Goal: Use online tool/utility: Utilize a website feature to perform a specific function

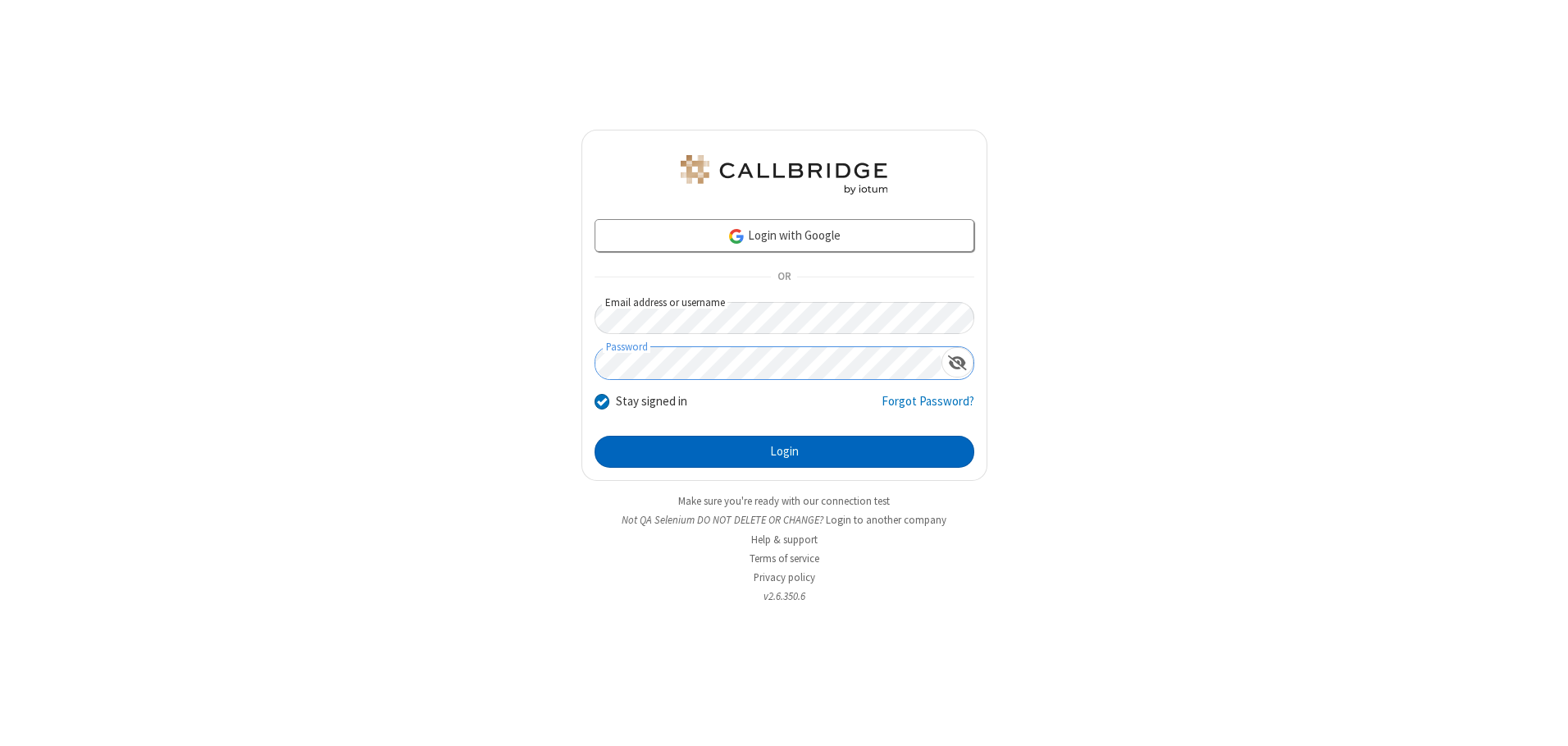
click at [784, 451] on button "Login" at bounding box center [784, 451] width 379 height 33
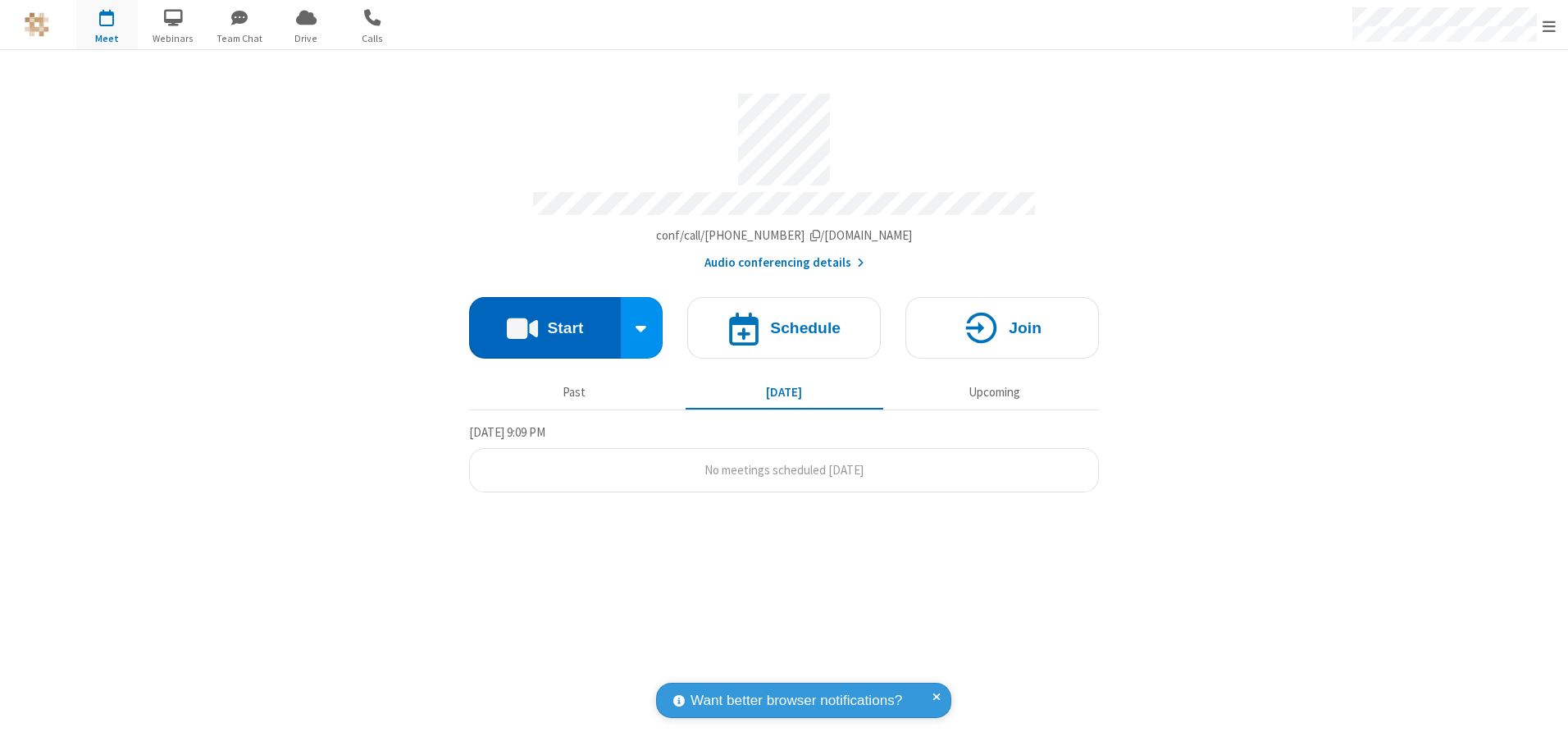
click at [544, 321] on button "Start" at bounding box center [544, 328] width 152 height 62
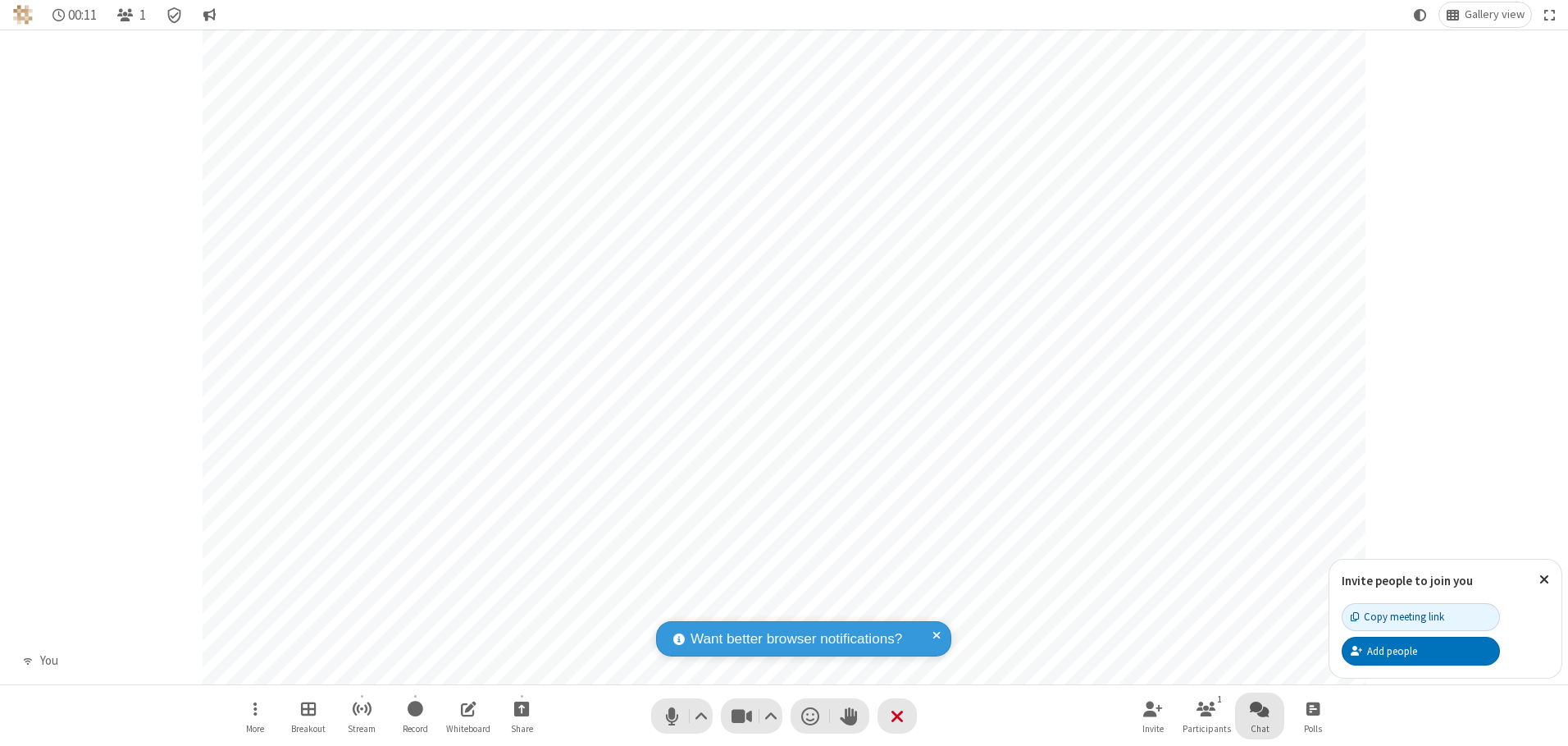
click at [1259, 708] on span "Open chat" at bounding box center [1259, 708] width 19 height 20
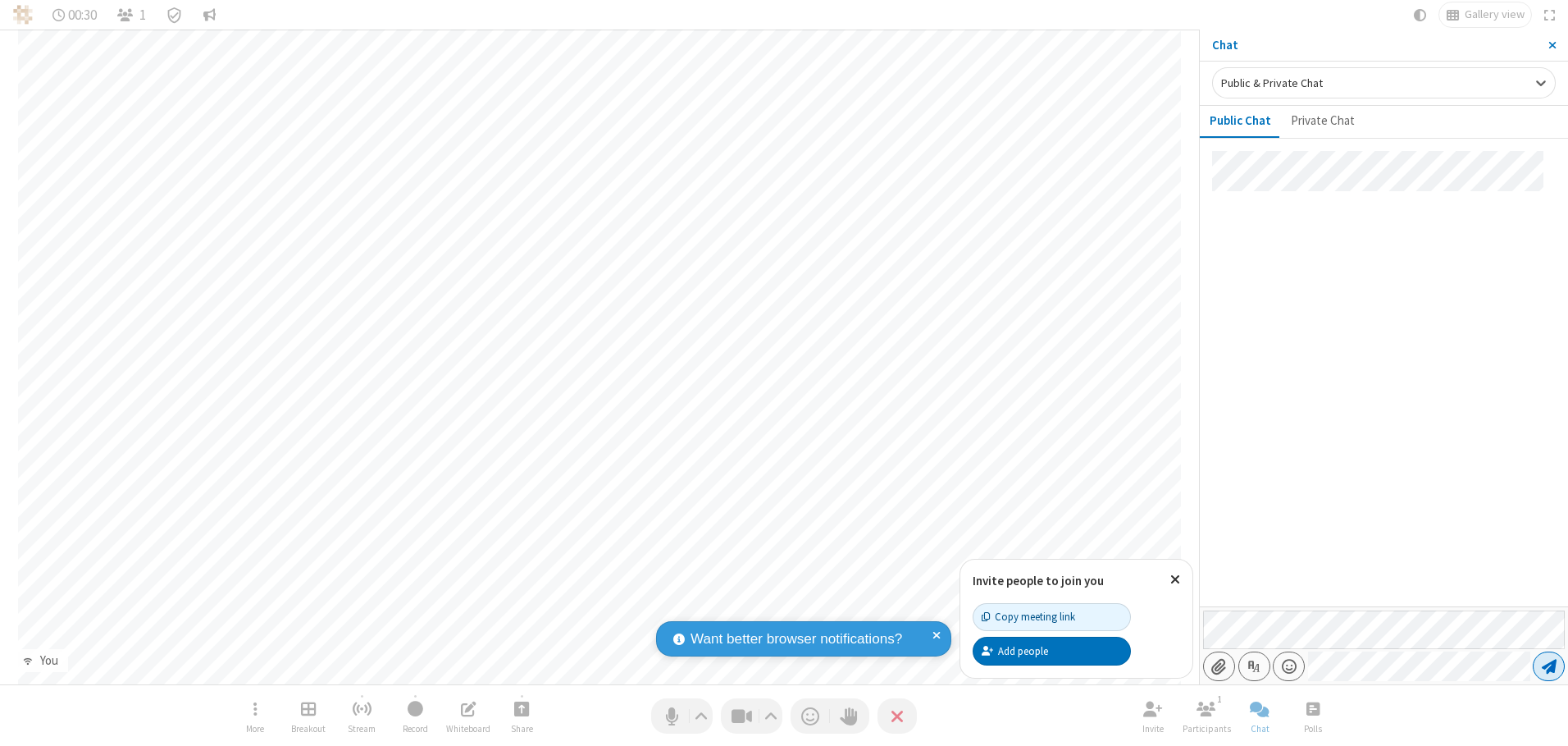
click at [1548, 667] on span "Send message" at bounding box center [1549, 666] width 15 height 17
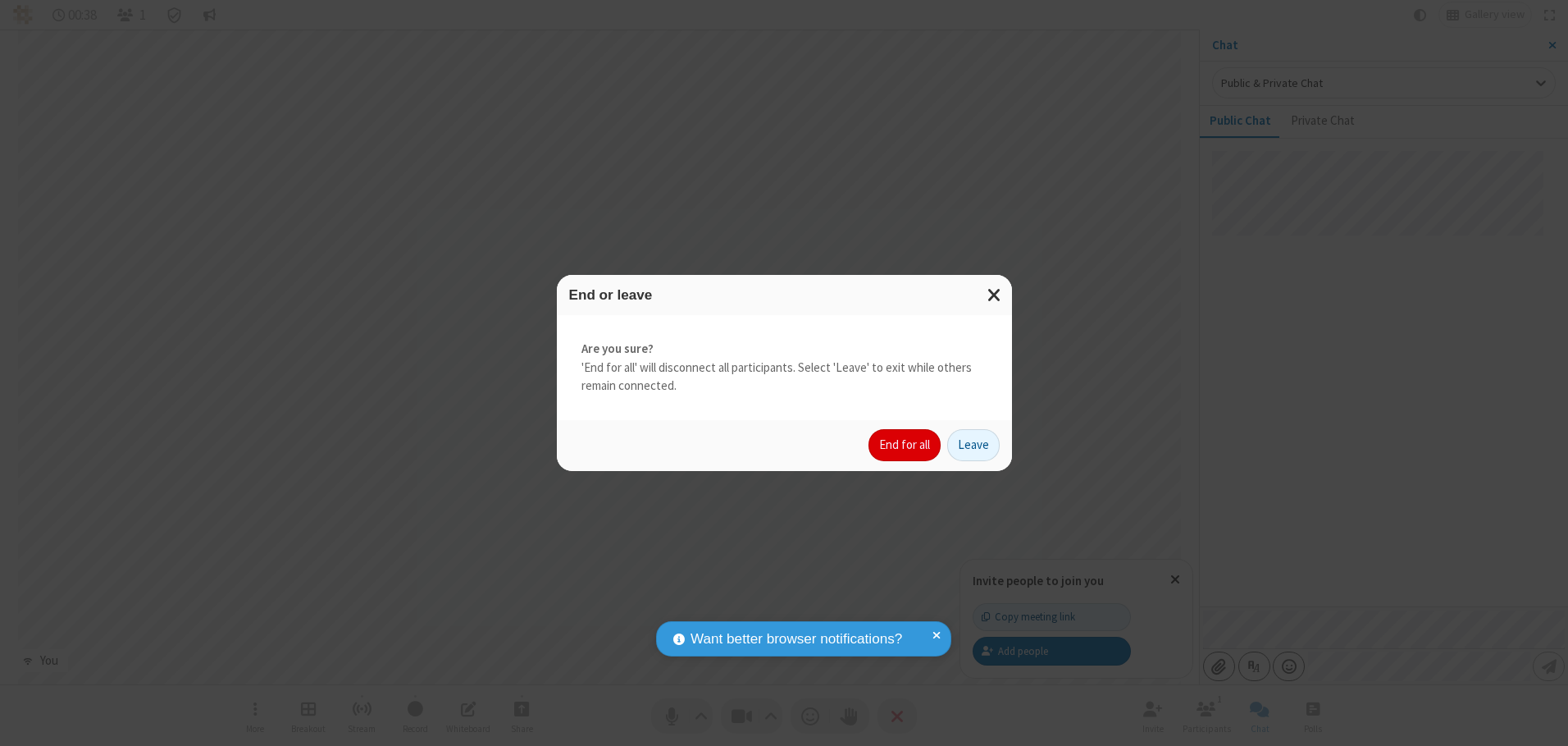
click at [905, 445] on button "End for all" at bounding box center [904, 445] width 72 height 33
